Goal: Task Accomplishment & Management: Manage account settings

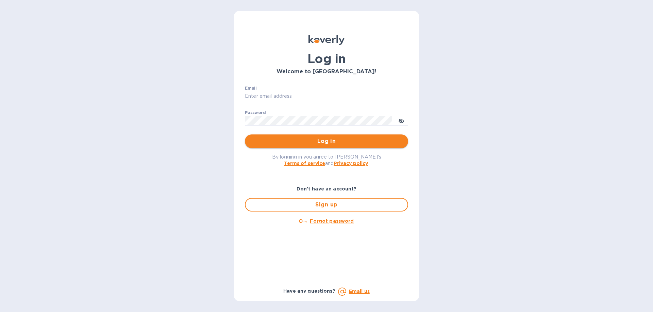
type input "ujjwalb@rtwlogistics.net"
click at [268, 139] on span "Log in" at bounding box center [326, 141] width 152 height 8
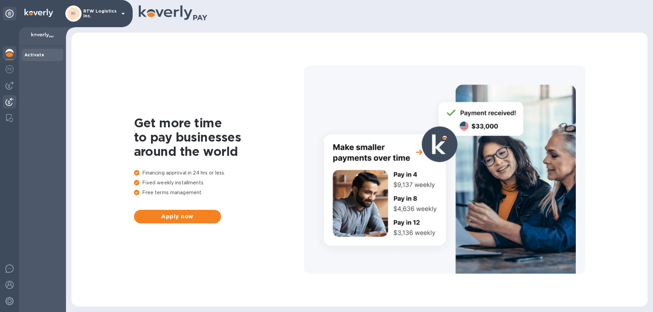
click at [5, 101] on div at bounding box center [10, 102] width 14 height 15
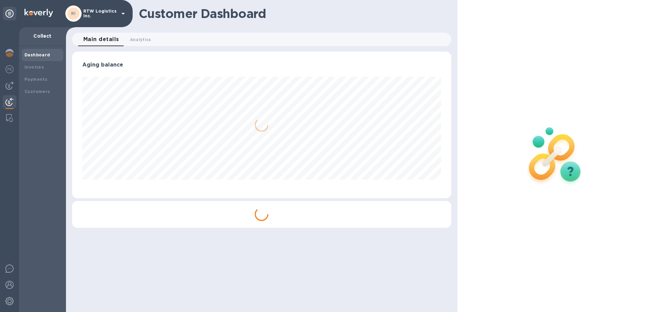
scroll to position [147, 379]
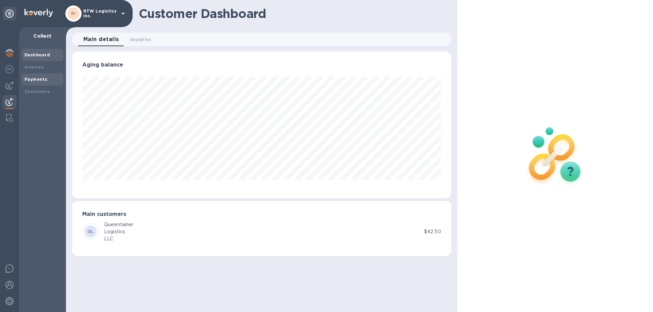
click at [35, 80] on b "Payments" at bounding box center [35, 79] width 23 height 5
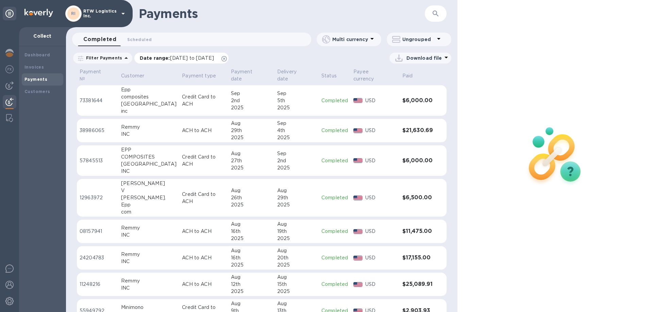
click at [227, 60] on icon at bounding box center [223, 58] width 5 height 5
